Goal: Information Seeking & Learning: Learn about a topic

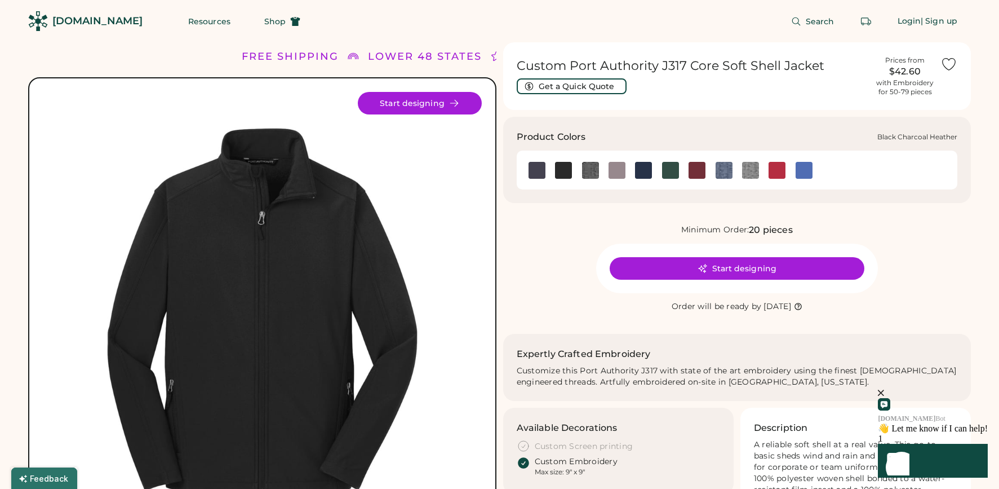
click at [592, 174] on img at bounding box center [590, 170] width 17 height 17
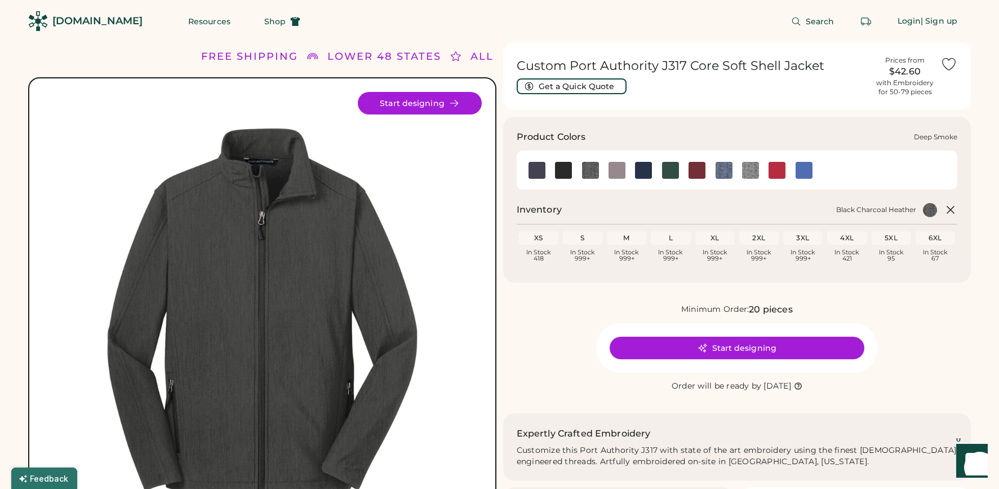
click at [621, 171] on img at bounding box center [617, 170] width 17 height 17
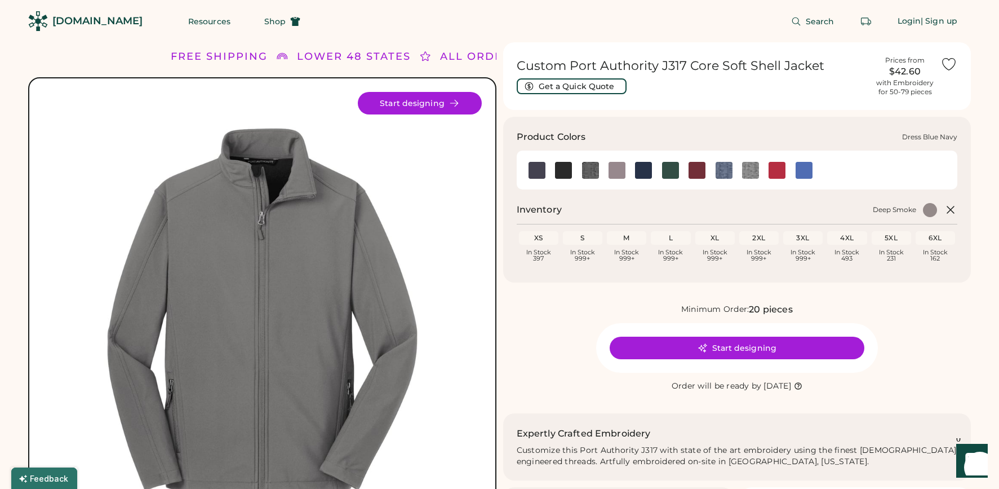
click at [641, 171] on img at bounding box center [643, 170] width 17 height 17
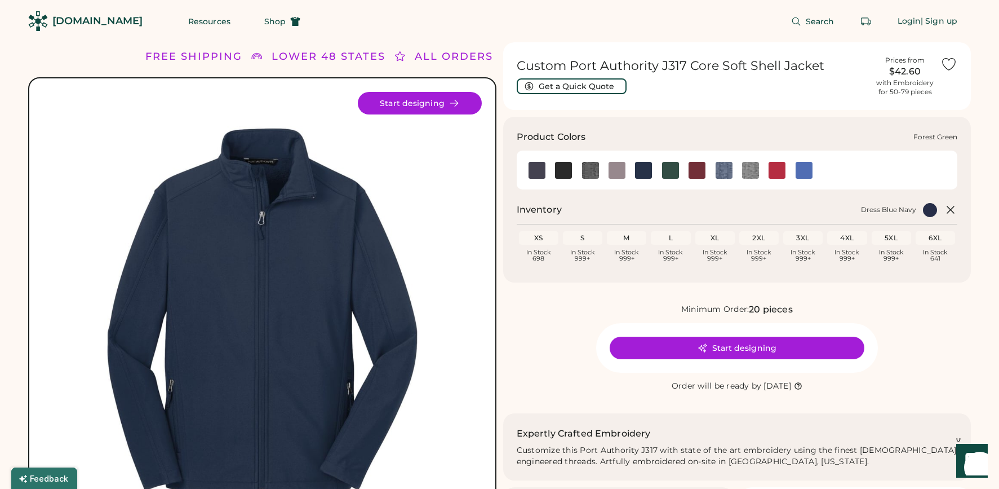
click at [672, 170] on img at bounding box center [670, 170] width 17 height 17
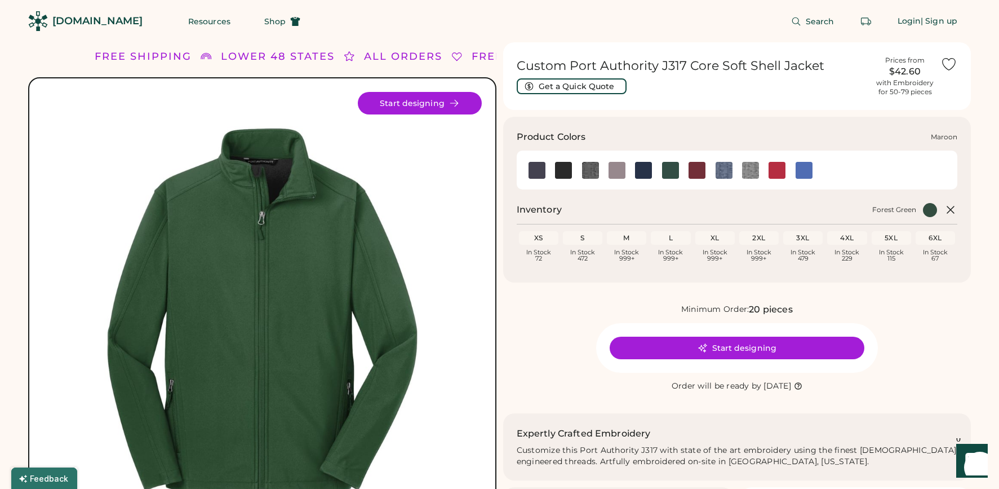
click at [699, 170] on img at bounding box center [697, 170] width 17 height 17
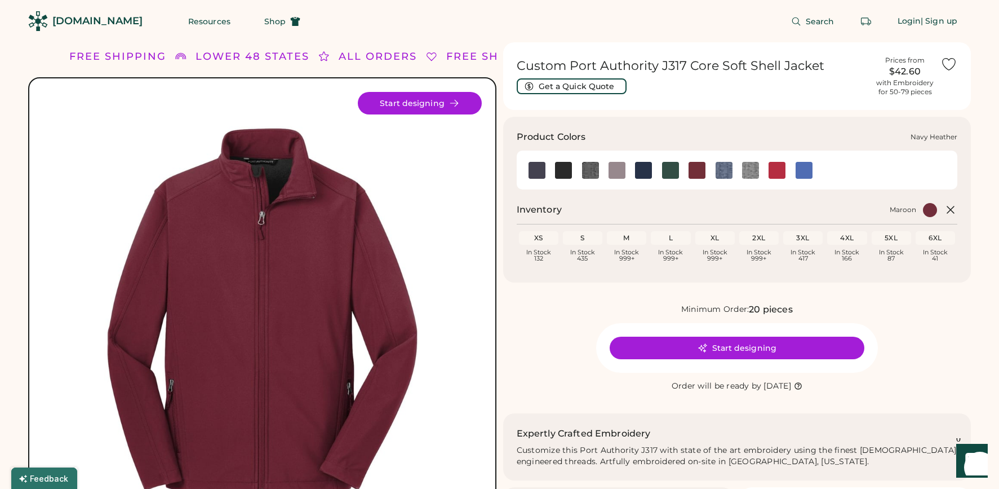
click at [718, 172] on img at bounding box center [724, 170] width 17 height 17
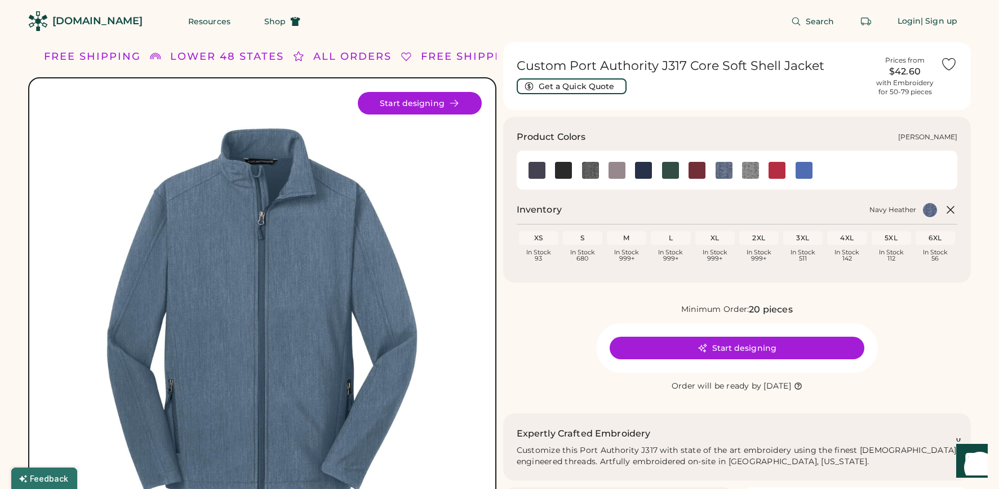
click at [755, 175] on img at bounding box center [750, 170] width 17 height 17
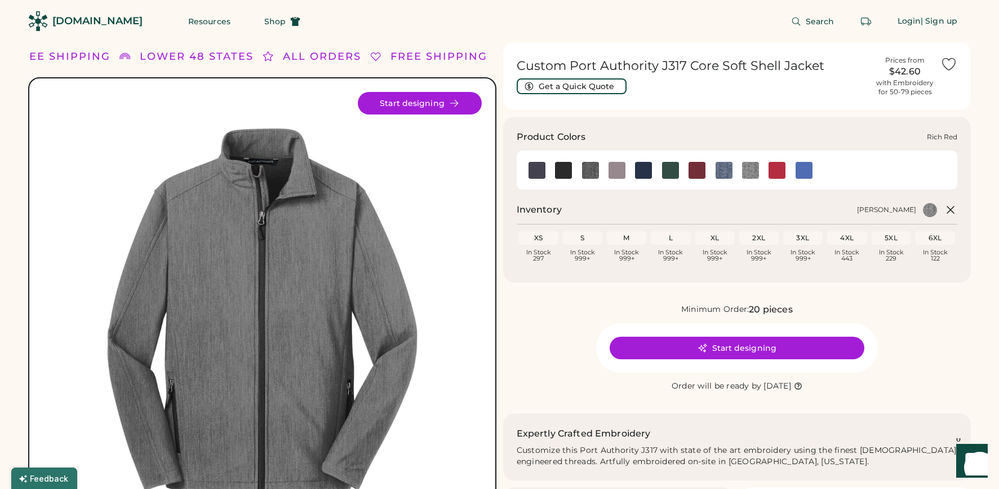
click at [779, 170] on img at bounding box center [777, 170] width 17 height 17
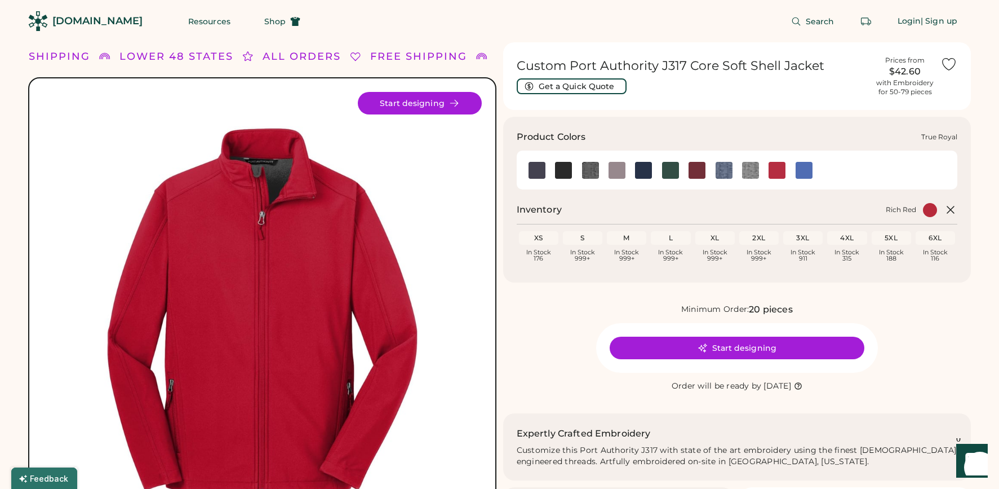
click at [812, 166] on img at bounding box center [804, 170] width 17 height 17
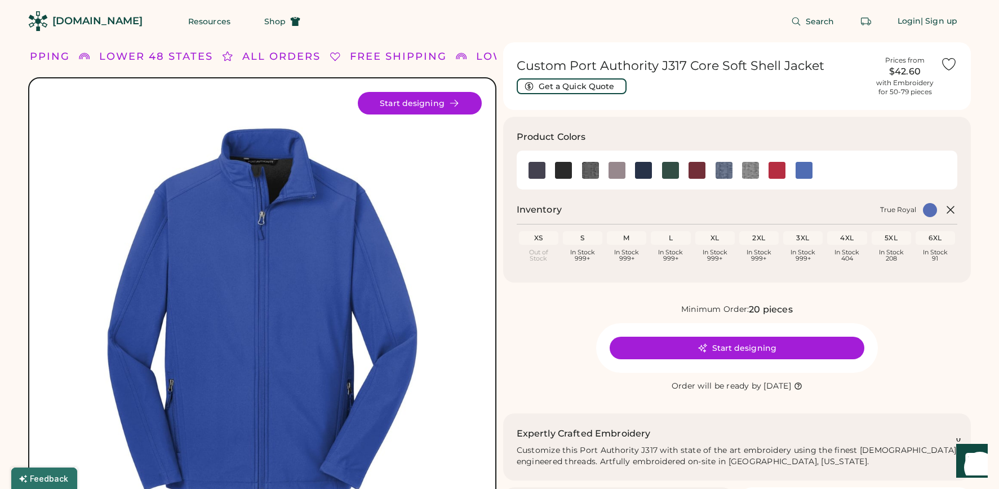
click at [589, 170] on img at bounding box center [590, 170] width 17 height 17
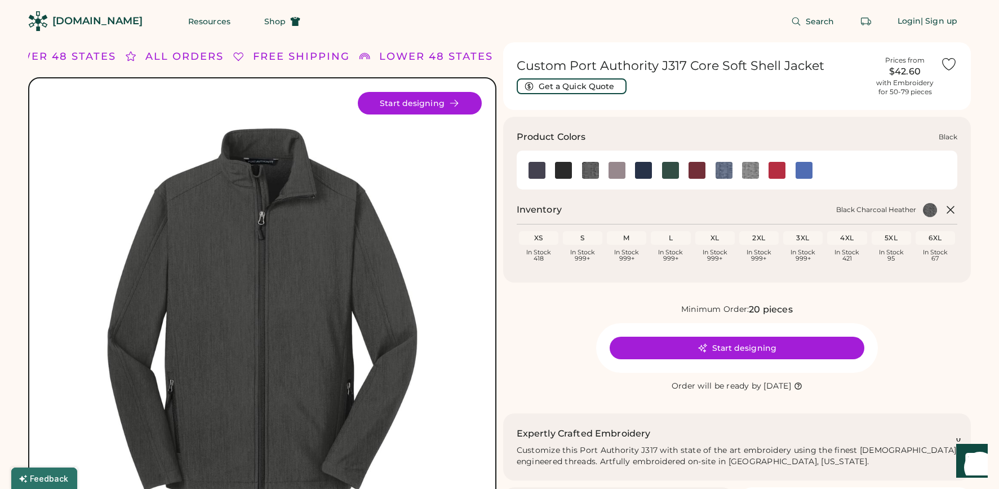
click at [560, 170] on img at bounding box center [563, 170] width 17 height 17
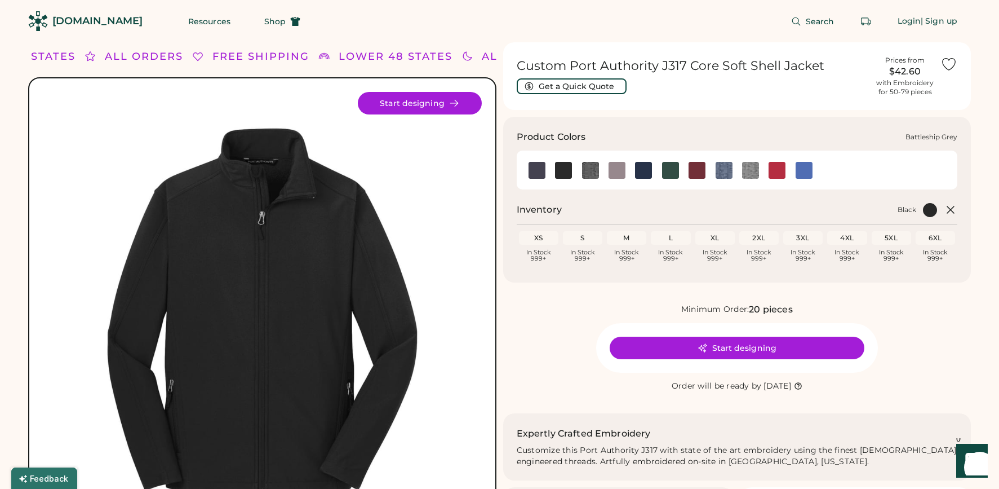
click at [542, 172] on img at bounding box center [537, 170] width 17 height 17
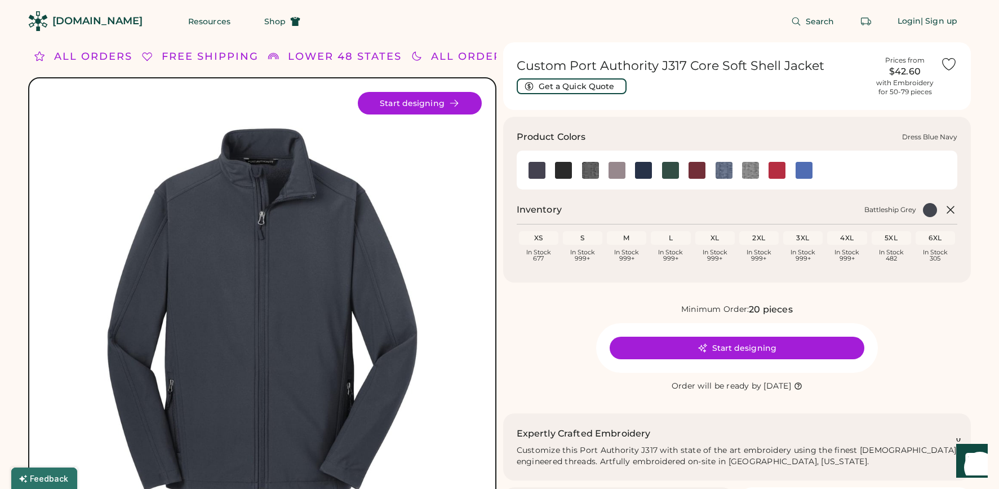
click at [640, 169] on img at bounding box center [643, 170] width 17 height 17
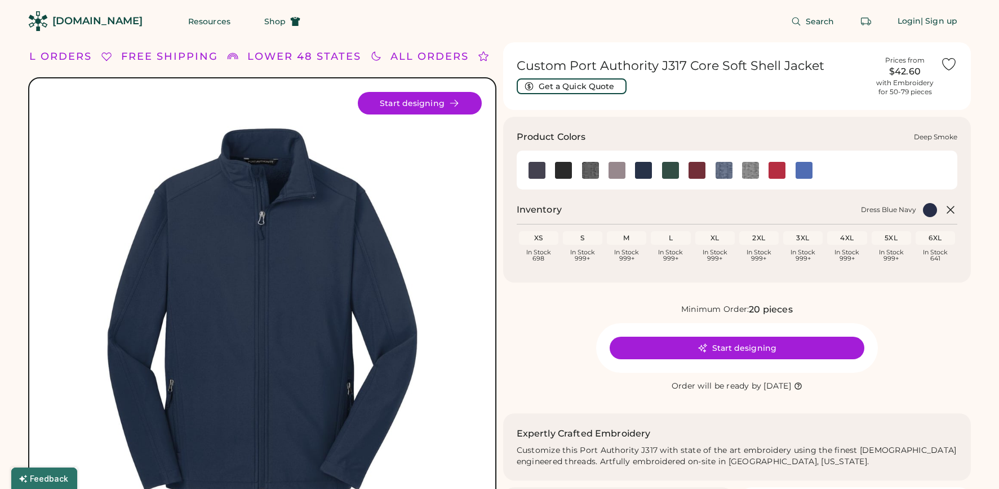
click at [620, 171] on img at bounding box center [617, 170] width 17 height 17
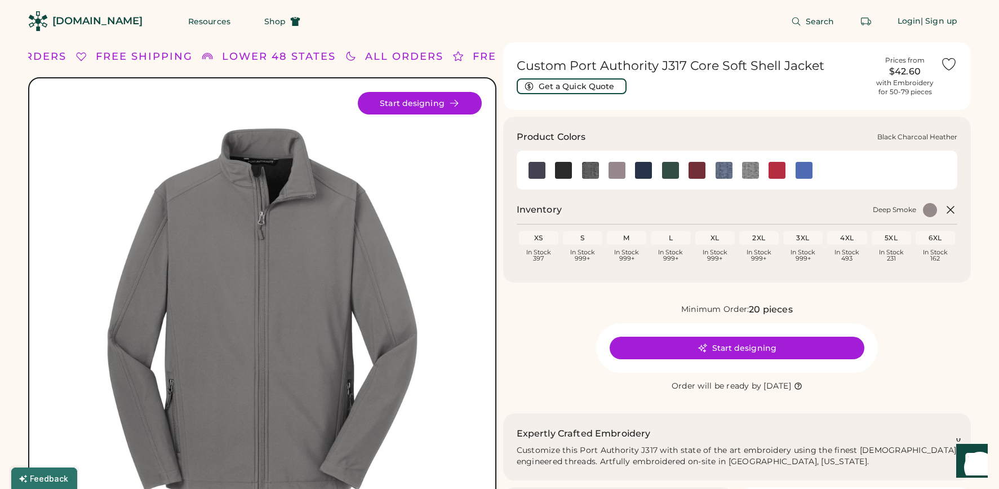
click at [591, 178] on img at bounding box center [590, 170] width 17 height 17
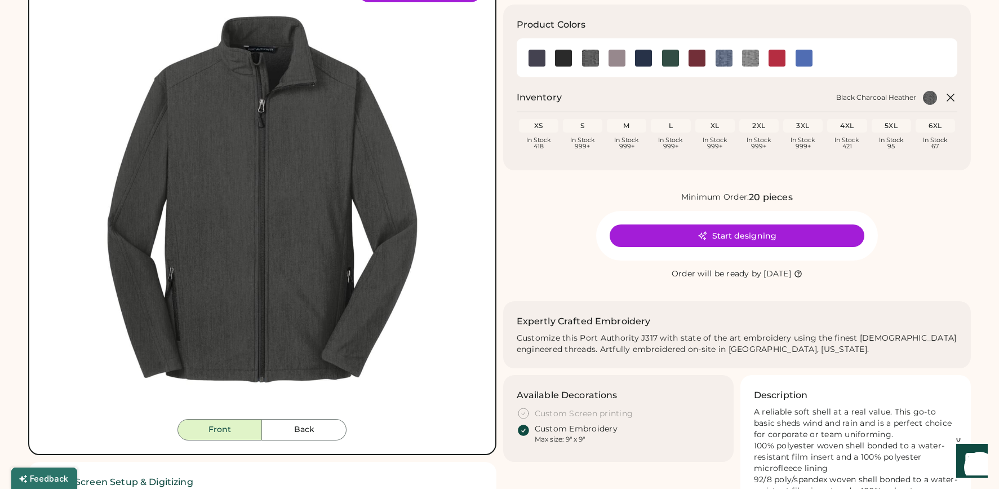
scroll to position [113, 0]
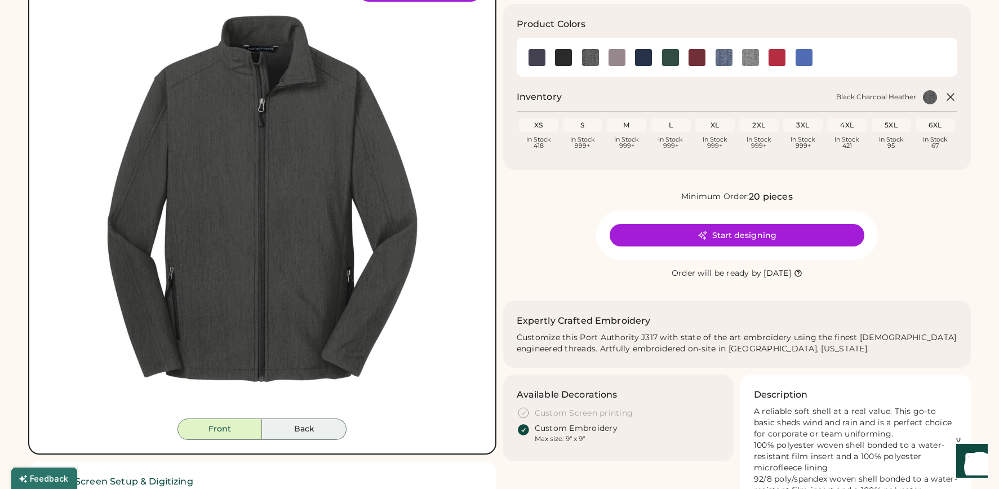
click at [304, 428] on button "Back" at bounding box center [304, 428] width 85 height 21
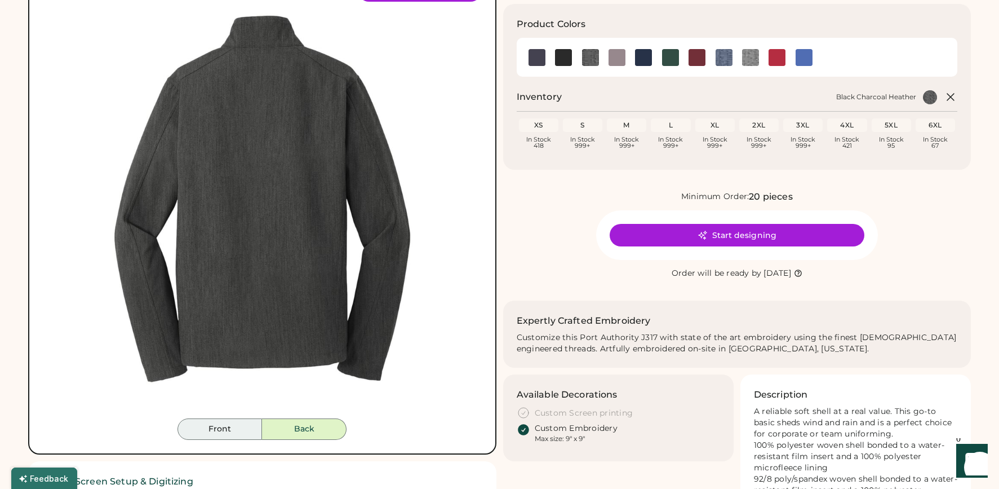
click at [249, 432] on button "Front" at bounding box center [220, 428] width 85 height 21
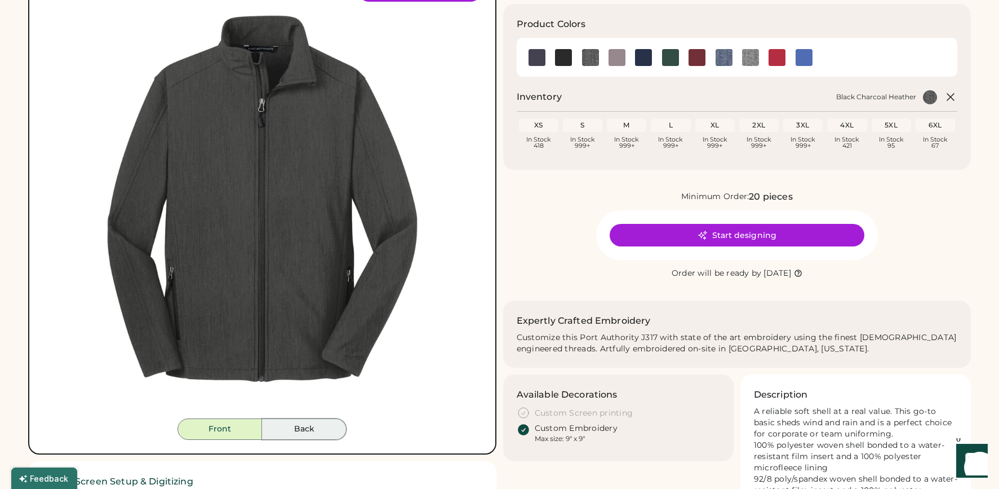
click at [313, 433] on button "Back" at bounding box center [304, 428] width 85 height 21
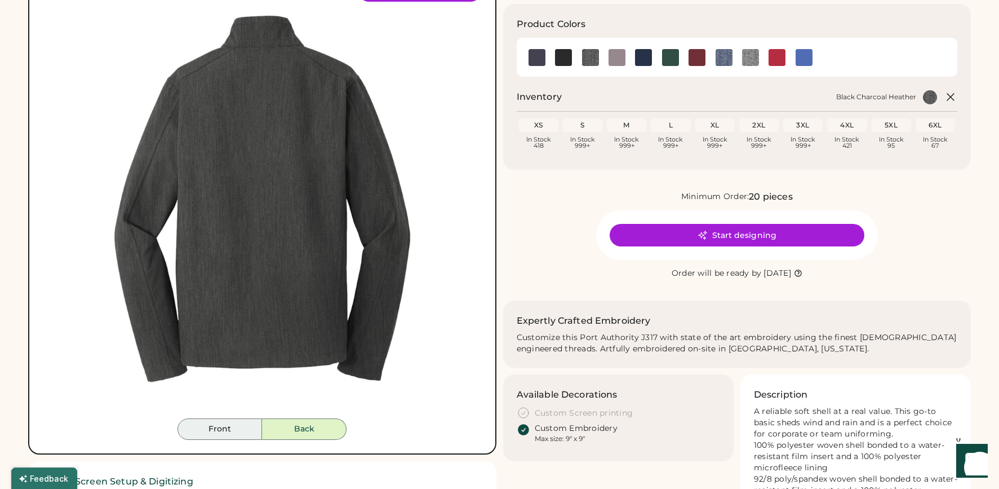
click at [231, 431] on button "Front" at bounding box center [220, 428] width 85 height 21
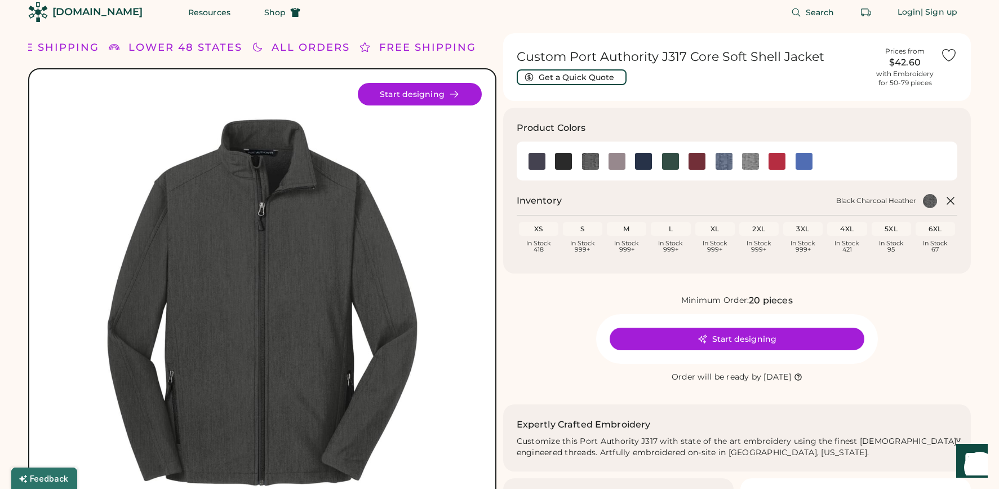
scroll to position [0, 0]
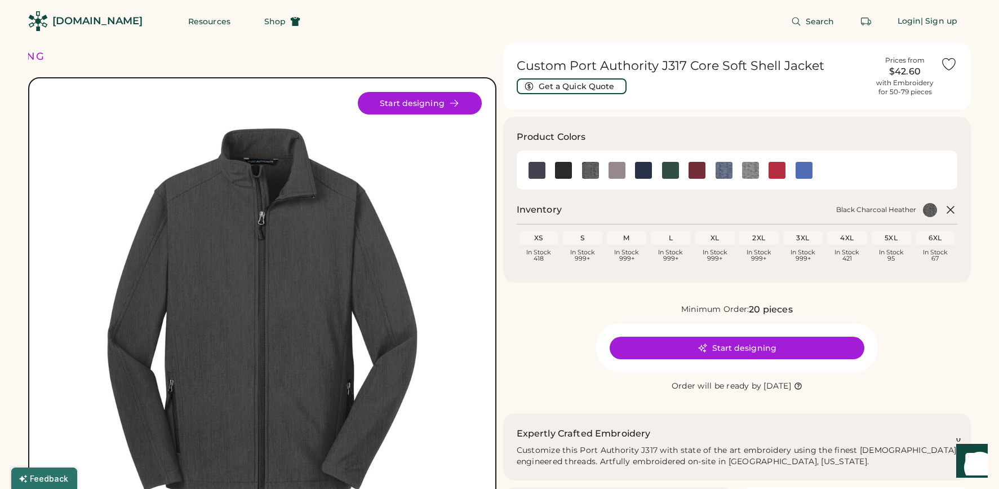
click at [554, 26] on div "Search Login | Sign up" at bounding box center [642, 21] width 657 height 42
